Goal: Task Accomplishment & Management: Use online tool/utility

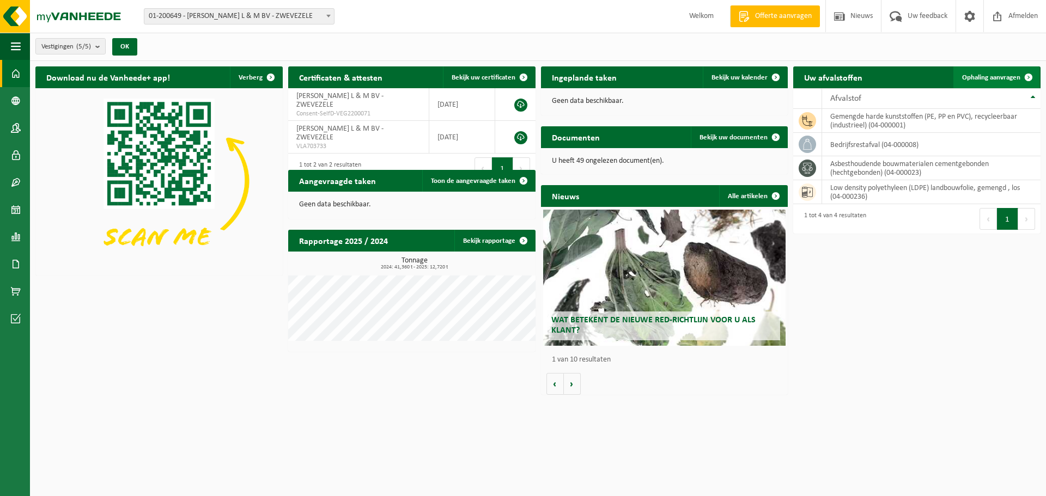
click at [996, 72] on link "Ophaling aanvragen" at bounding box center [997, 77] width 86 height 22
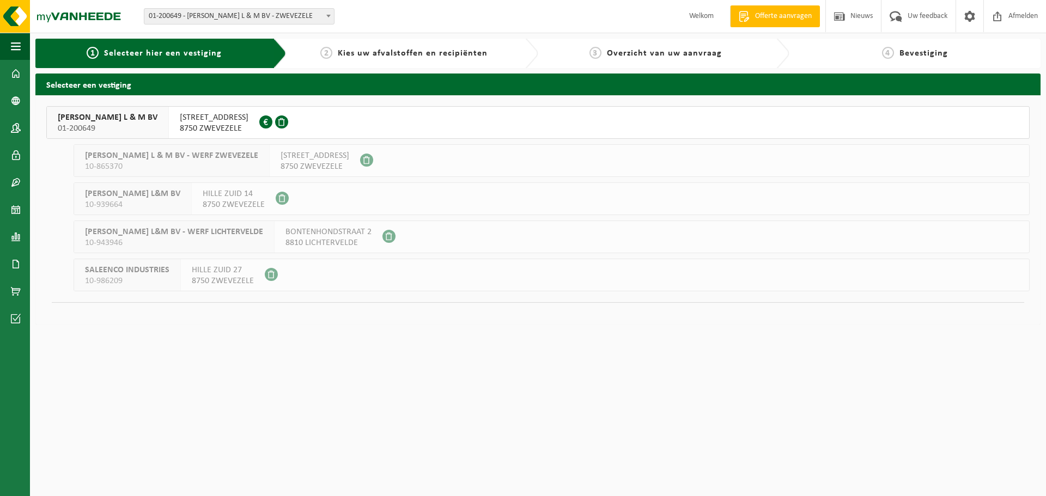
click at [181, 114] on span "MEIBOOMSTRAAT 61" at bounding box center [214, 117] width 69 height 11
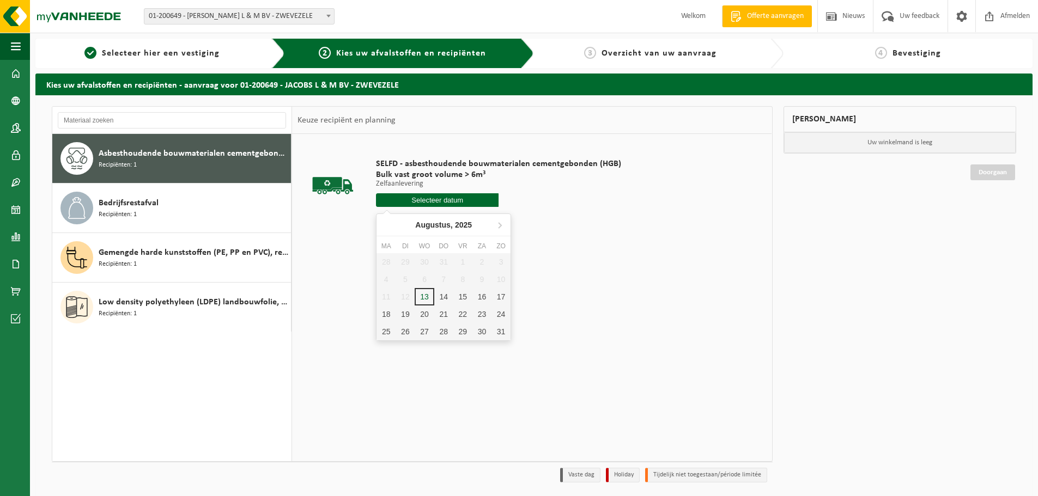
click at [439, 202] on input "text" at bounding box center [437, 200] width 123 height 14
click at [444, 294] on div "14" at bounding box center [443, 296] width 19 height 17
type input "Van 2025-08-14"
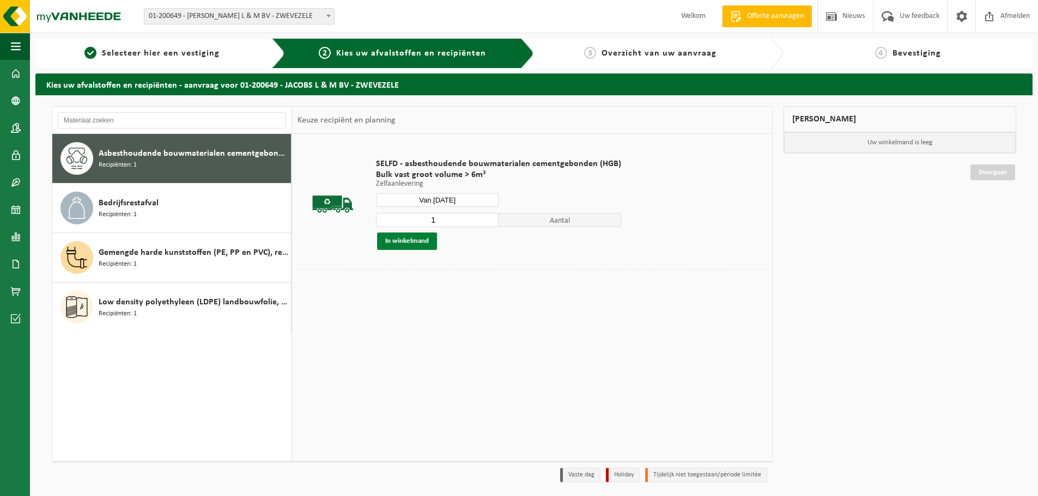
click at [398, 239] on button "In winkelmand" at bounding box center [407, 241] width 60 height 17
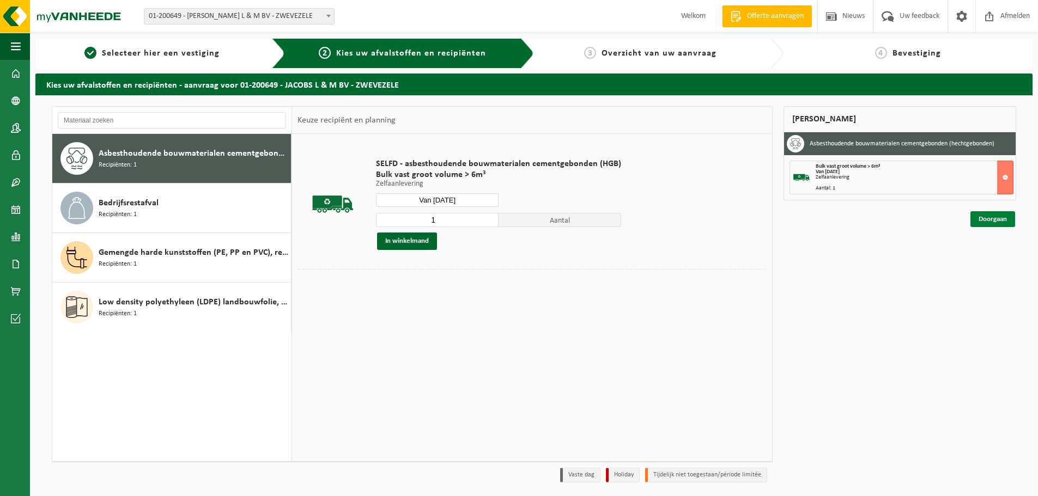
click at [991, 222] on link "Doorgaan" at bounding box center [992, 219] width 45 height 16
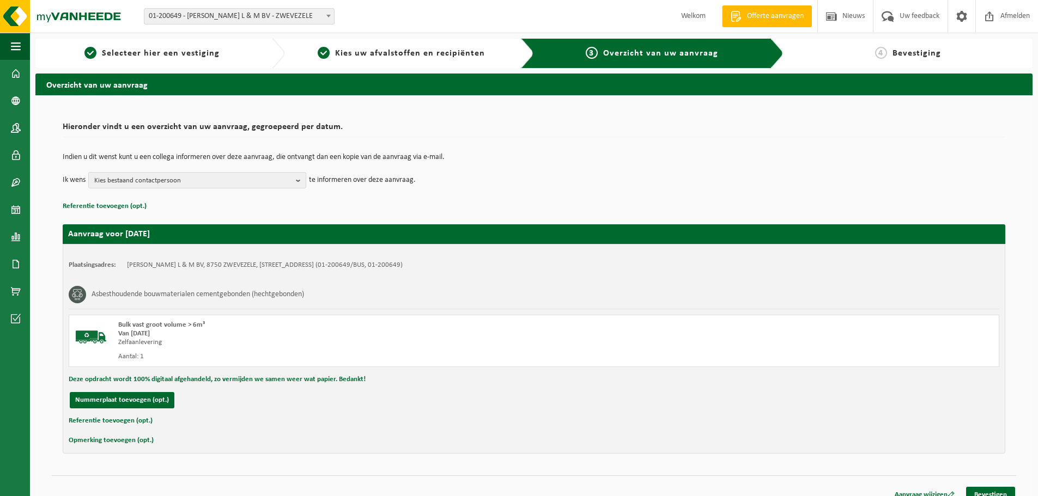
scroll to position [13, 0]
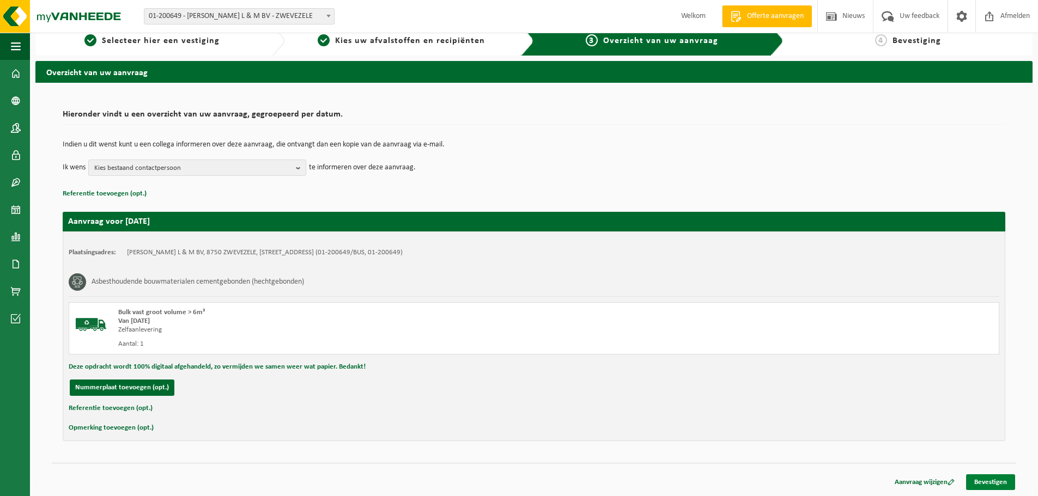
click at [985, 480] on link "Bevestigen" at bounding box center [990, 483] width 49 height 16
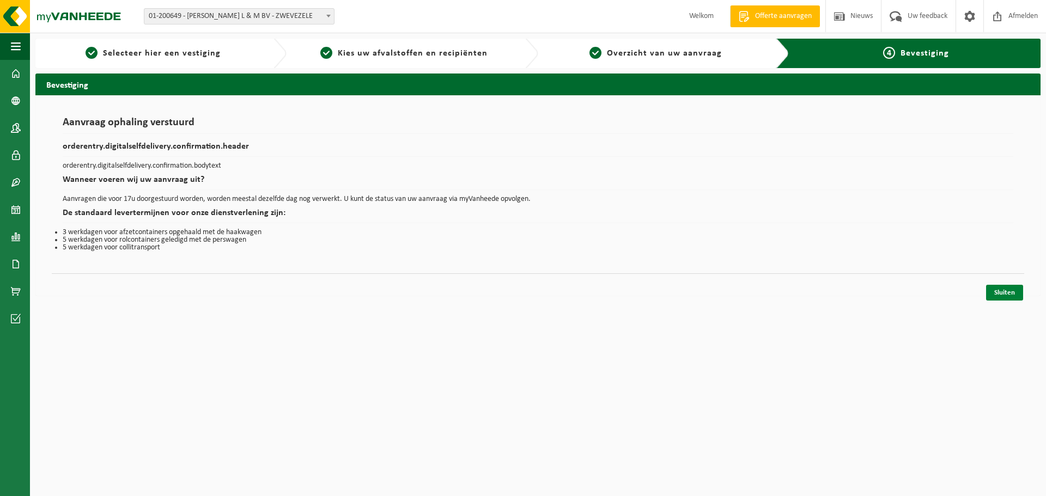
click at [1010, 289] on link "Sluiten" at bounding box center [1004, 293] width 37 height 16
